Goal: Information Seeking & Learning: Learn about a topic

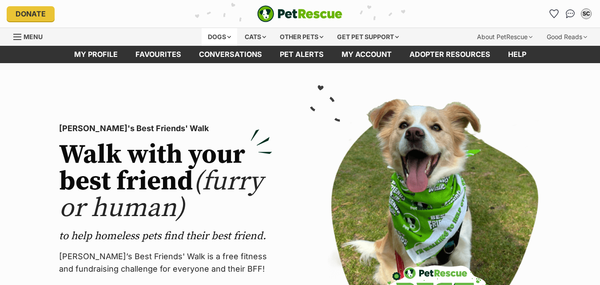
click at [216, 40] on div "Dogs" at bounding box center [220, 37] width 36 height 18
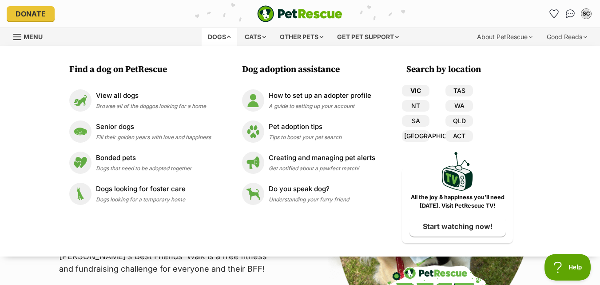
click at [421, 90] on link "VIC" at bounding box center [416, 91] width 28 height 12
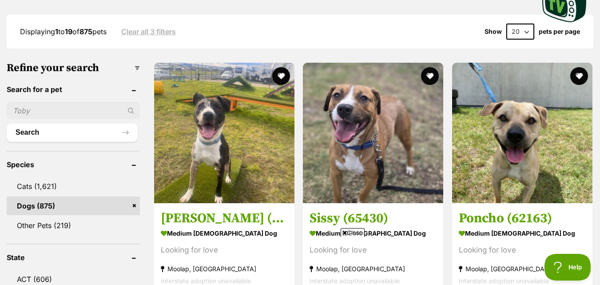
scroll to position [222, 0]
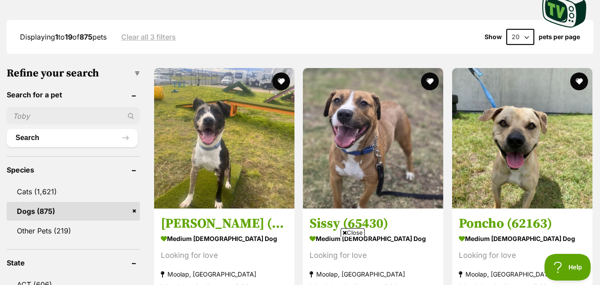
click at [45, 116] on input "text" at bounding box center [73, 115] width 133 height 17
type input "germen"
click at [133, 116] on div "germen" at bounding box center [73, 115] width 133 height 17
click at [132, 118] on div "germen" at bounding box center [73, 115] width 133 height 17
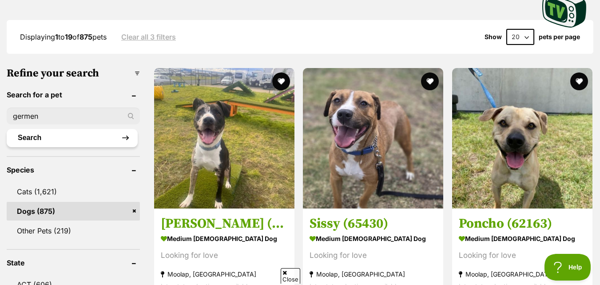
click at [63, 137] on button "Search" at bounding box center [72, 138] width 131 height 18
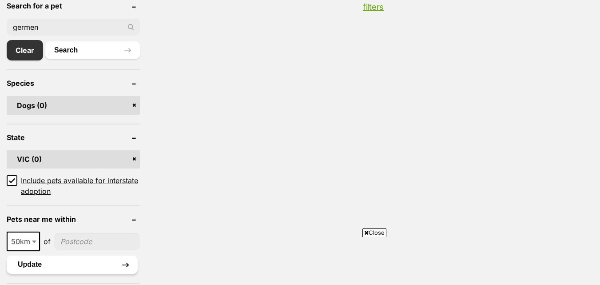
scroll to position [400, 0]
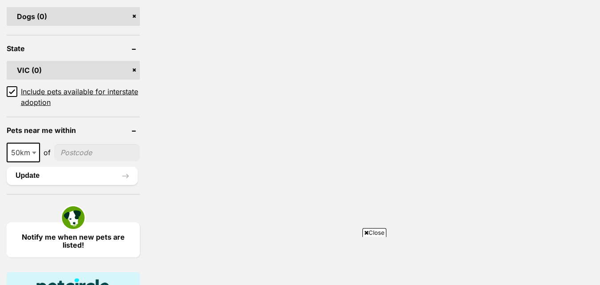
click at [85, 150] on input"] "postcode" at bounding box center [97, 152] width 86 height 17
type input"] "3350"
click at [80, 179] on button "Update" at bounding box center [72, 176] width 131 height 18
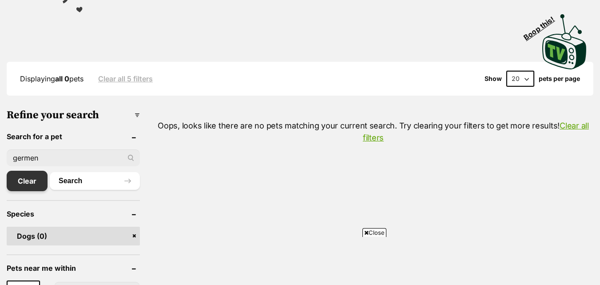
click at [32, 181] on link "Clear" at bounding box center [27, 181] width 41 height 20
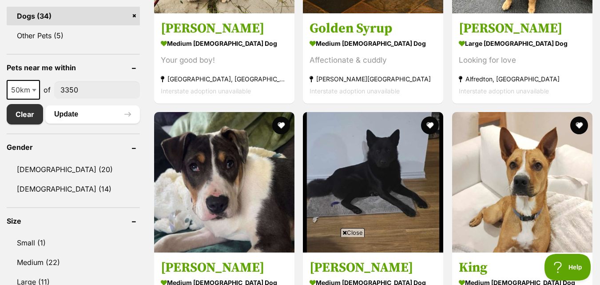
scroll to position [370, 0]
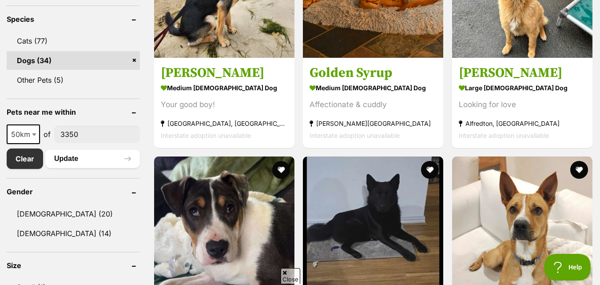
click at [32, 134] on b at bounding box center [34, 134] width 4 height 3
select select "250"
click at [70, 158] on button "Update" at bounding box center [92, 159] width 95 height 18
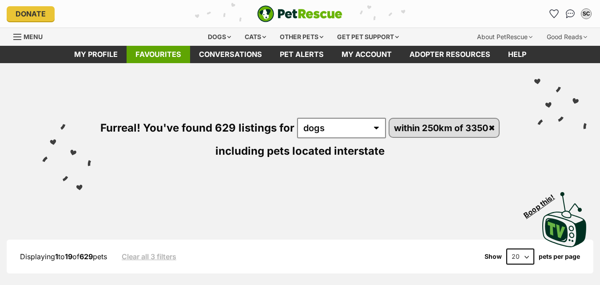
click at [175, 53] on link "Favourites" at bounding box center [159, 54] width 64 height 17
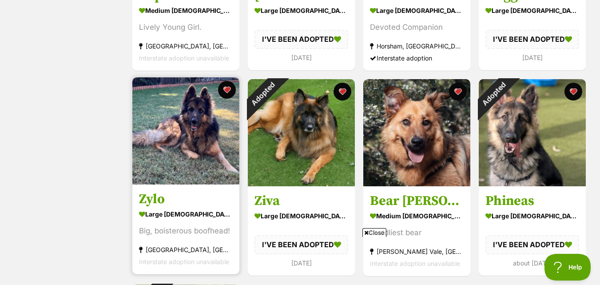
scroll to position [533, 0]
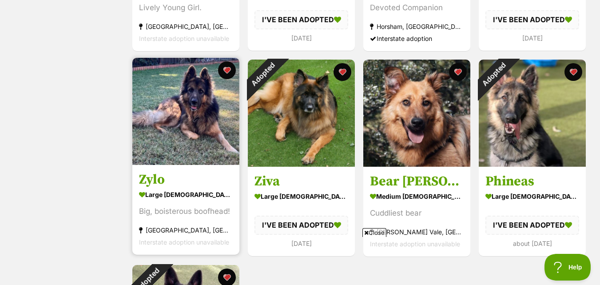
click at [162, 190] on div "large male Dog" at bounding box center [186, 194] width 94 height 13
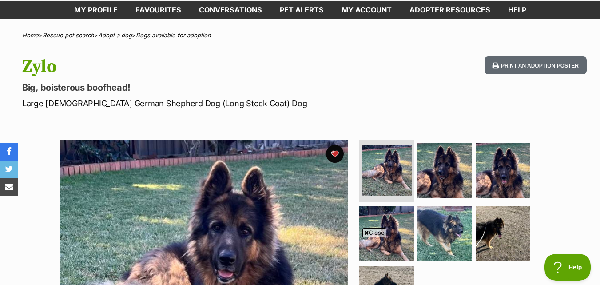
scroll to position [133, 0]
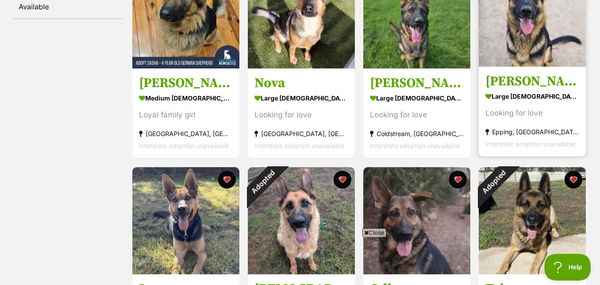
scroll to position [222, 0]
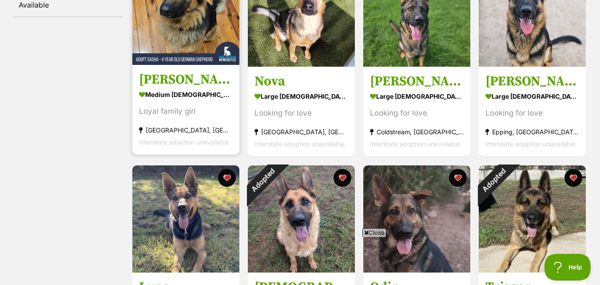
click at [187, 83] on h3 "[PERSON_NAME] - [DEMOGRAPHIC_DATA] German Shepherd" at bounding box center [186, 80] width 94 height 17
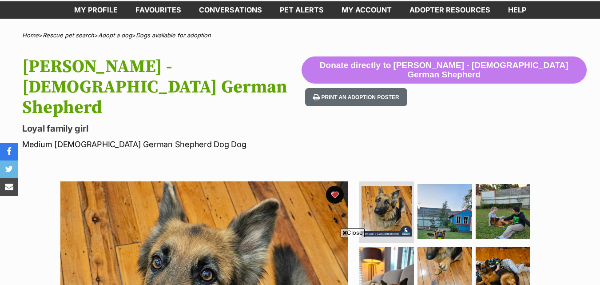
scroll to position [133, 0]
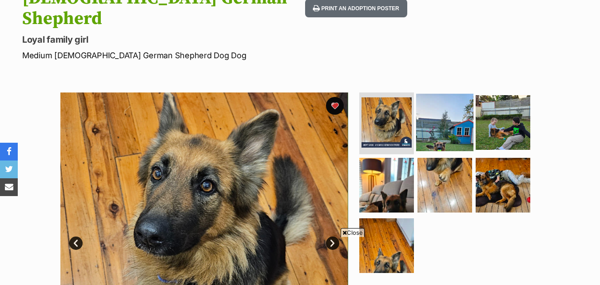
click at [444, 93] on img at bounding box center [444, 121] width 57 height 57
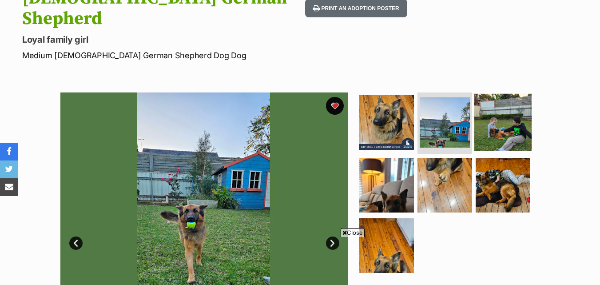
click at [489, 93] on img at bounding box center [502, 121] width 57 height 57
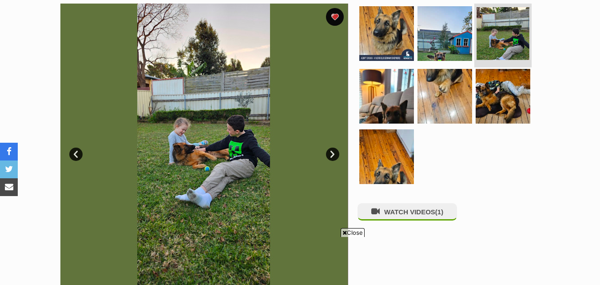
scroll to position [0, 0]
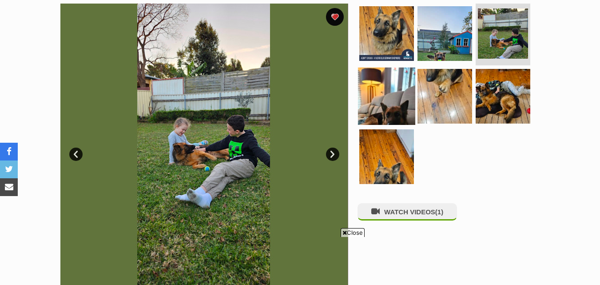
click at [388, 68] on img at bounding box center [386, 96] width 57 height 57
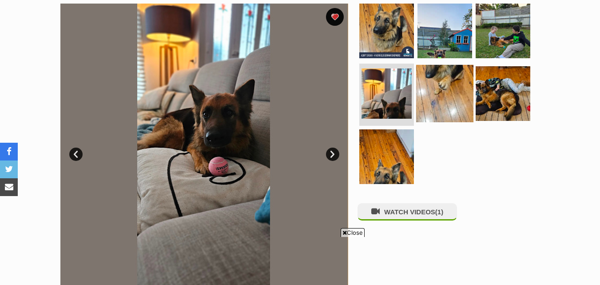
click at [441, 65] on img at bounding box center [444, 93] width 57 height 57
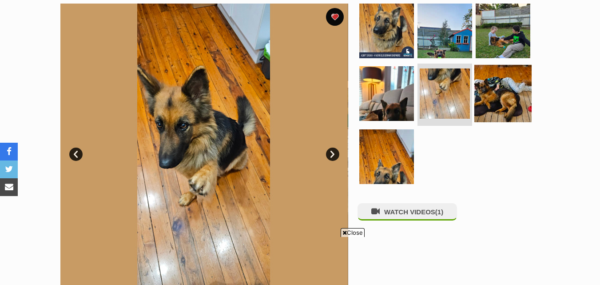
click at [490, 65] on img at bounding box center [502, 93] width 57 height 57
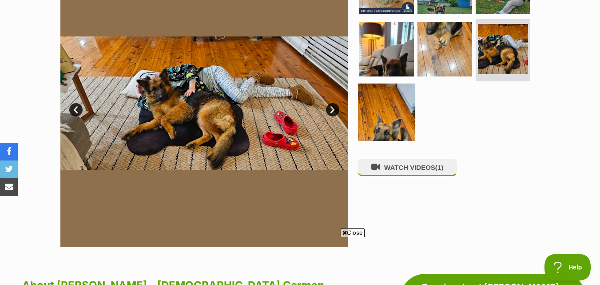
click at [401, 84] on img at bounding box center [386, 112] width 57 height 57
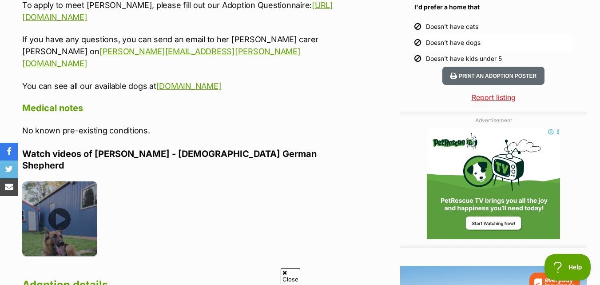
click at [59, 181] on img at bounding box center [59, 218] width 75 height 75
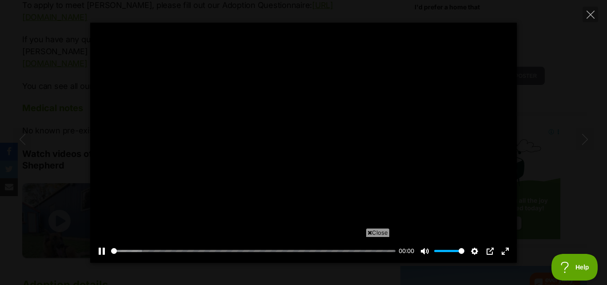
click at [374, 233] on span "Close" at bounding box center [378, 232] width 24 height 9
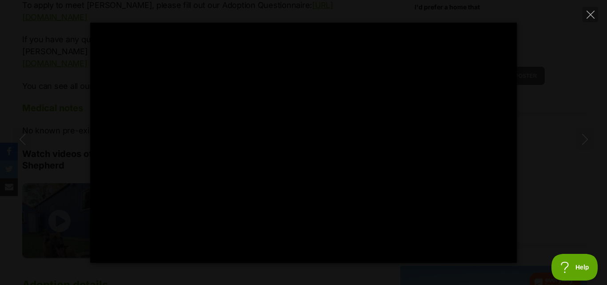
type input "100"
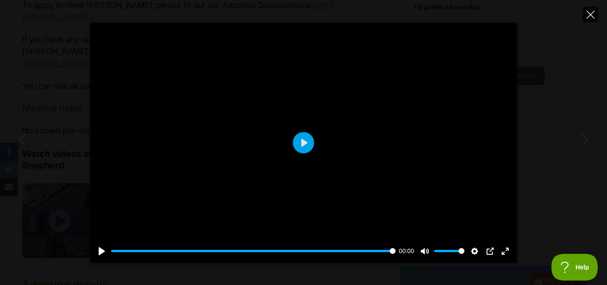
click at [588, 17] on icon "Close" at bounding box center [590, 15] width 8 height 8
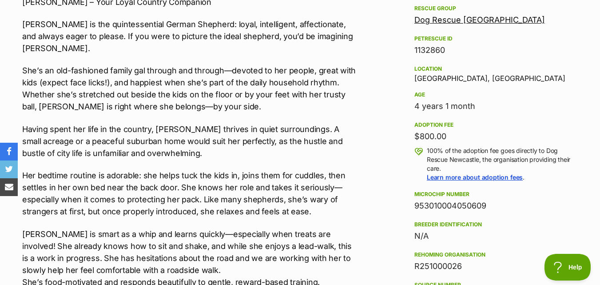
scroll to position [533, 0]
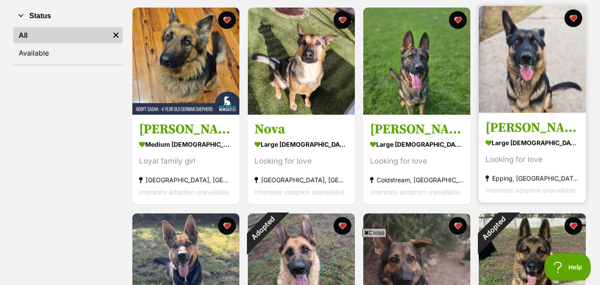
click at [544, 93] on img at bounding box center [532, 59] width 107 height 107
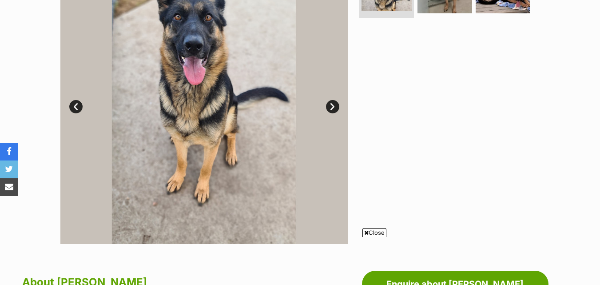
scroll to position [170, 0]
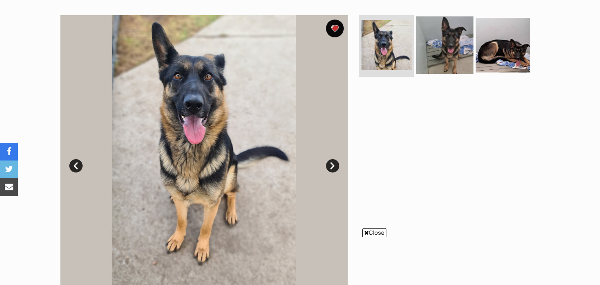
click at [437, 46] on img at bounding box center [444, 44] width 57 height 57
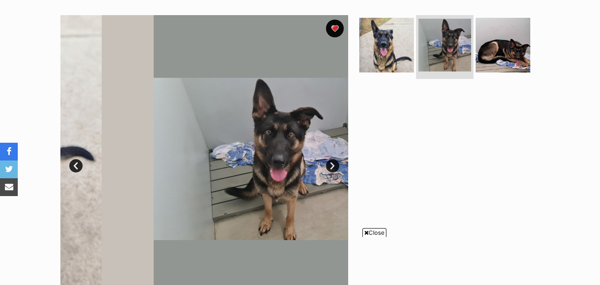
scroll to position [0, 0]
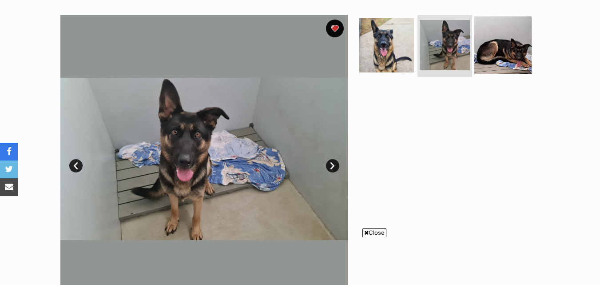
click at [485, 50] on img at bounding box center [502, 44] width 57 height 57
